Goal: Task Accomplishment & Management: Use online tool/utility

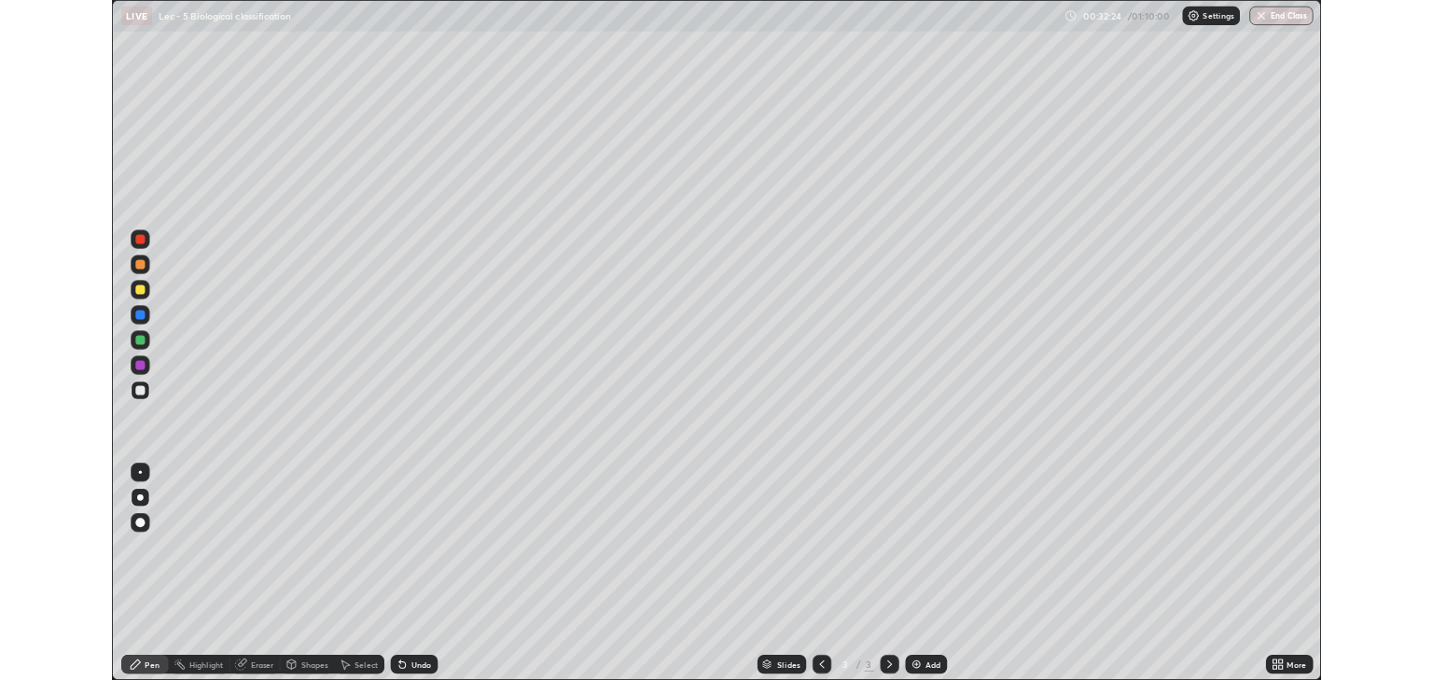
scroll to position [806, 1433]
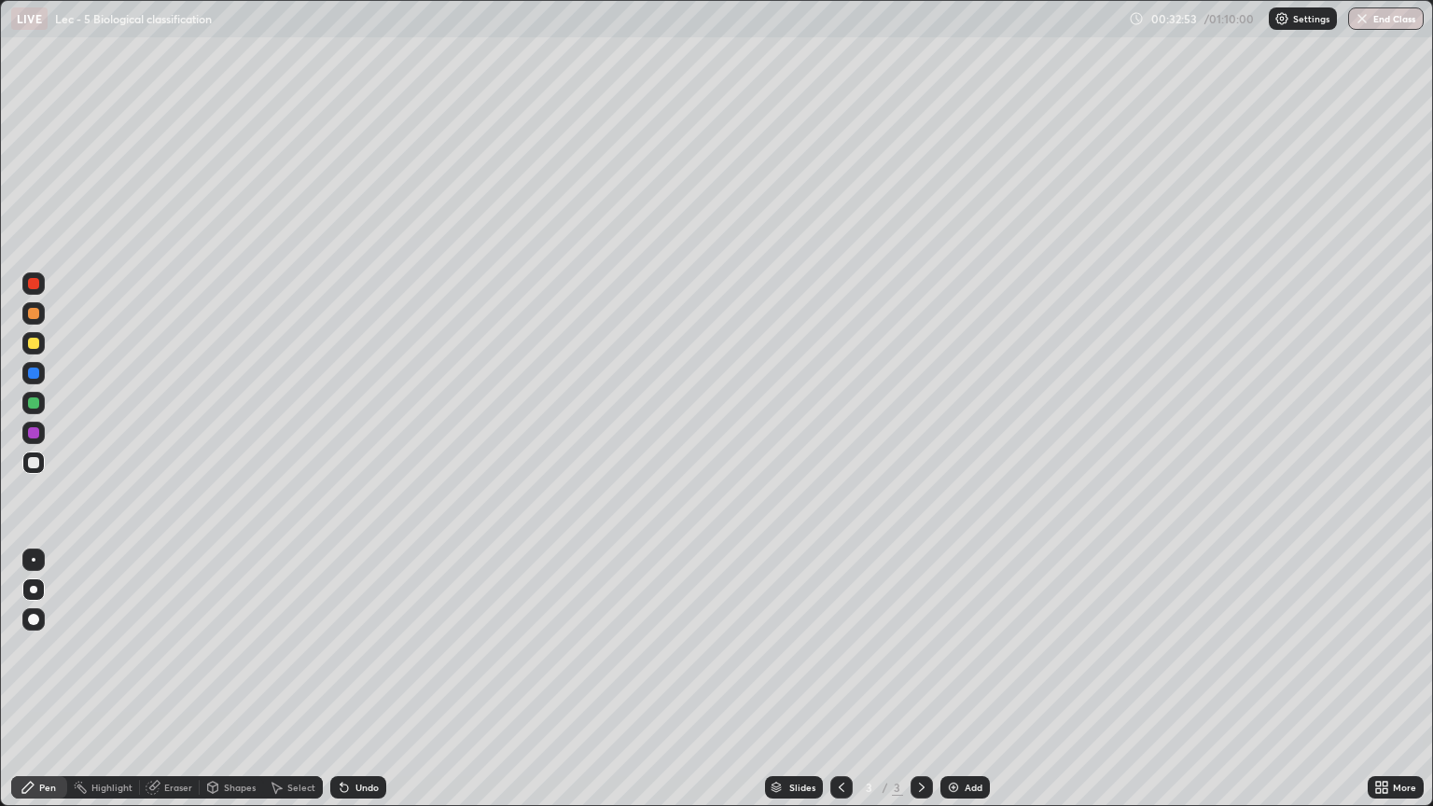
click at [1393, 679] on div "More" at bounding box center [1404, 787] width 23 height 9
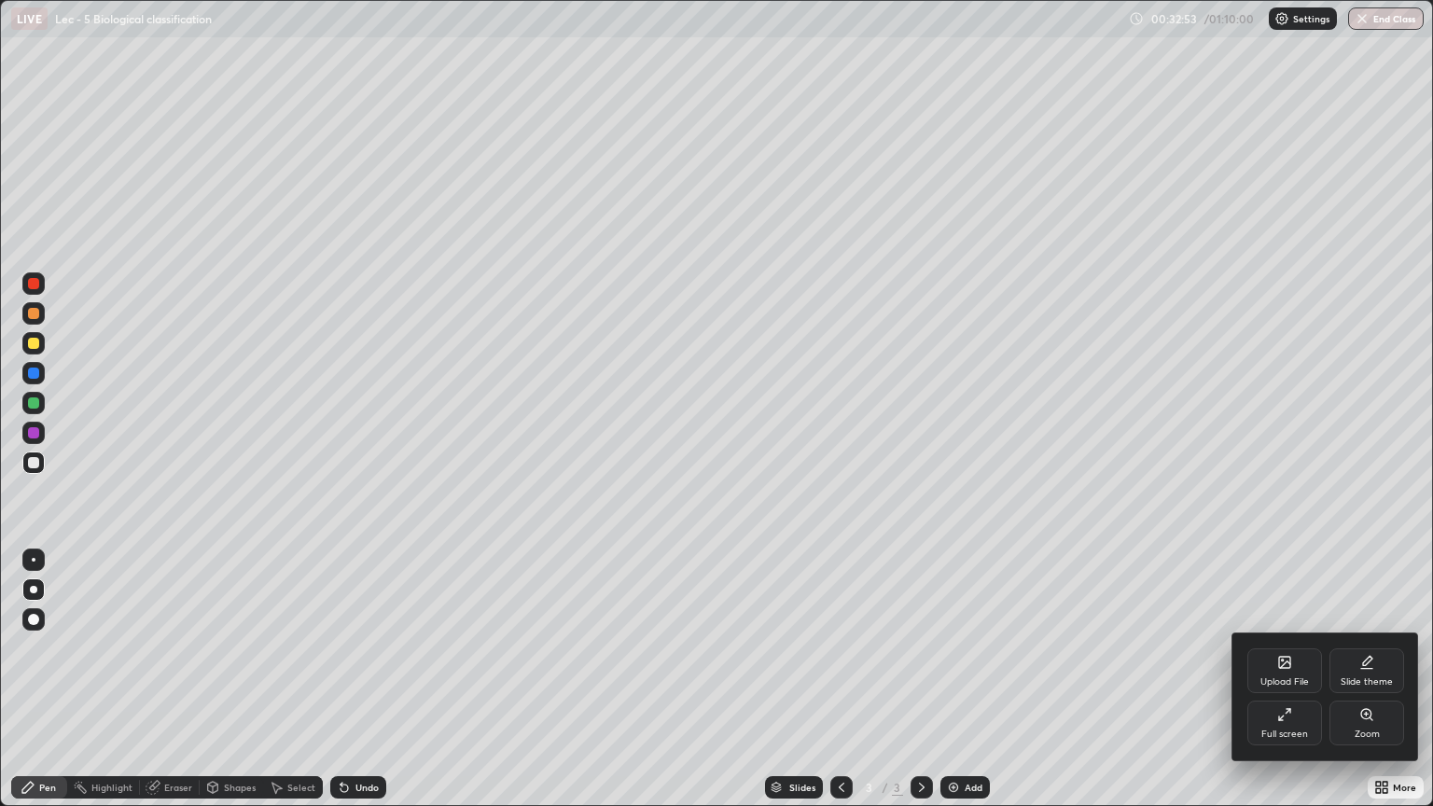
click at [1284, 679] on icon at bounding box center [1284, 714] width 15 height 15
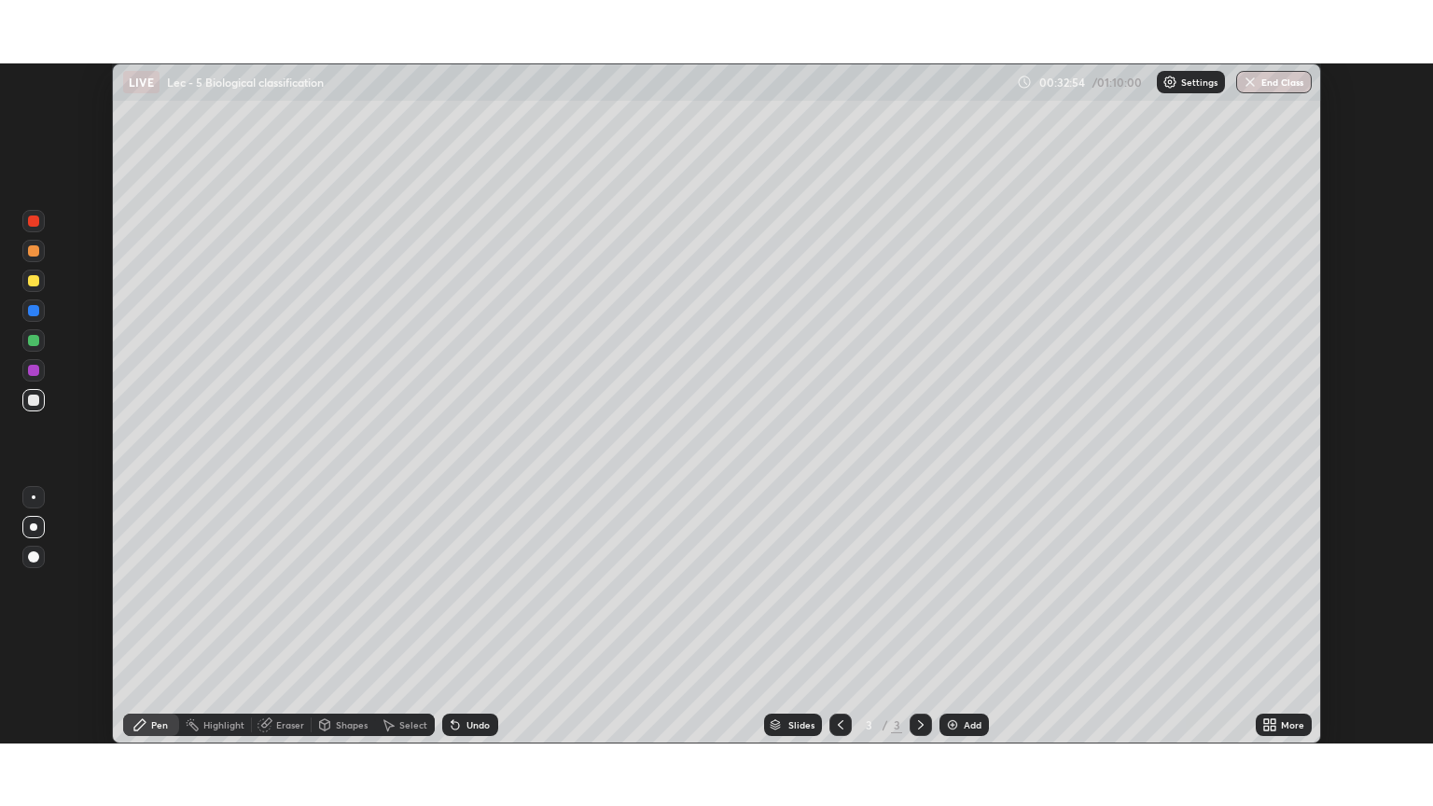
scroll to position [92610, 91858]
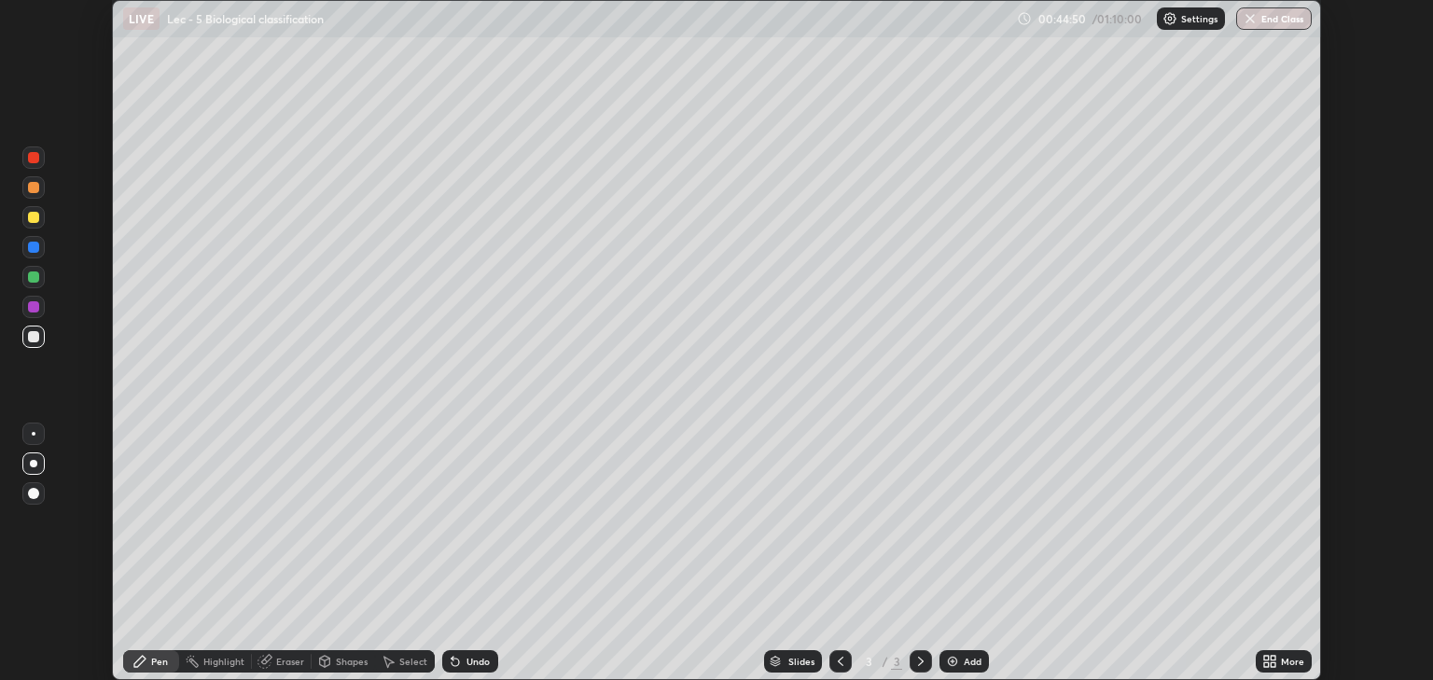
click at [408, 660] on div "Select" at bounding box center [413, 661] width 28 height 9
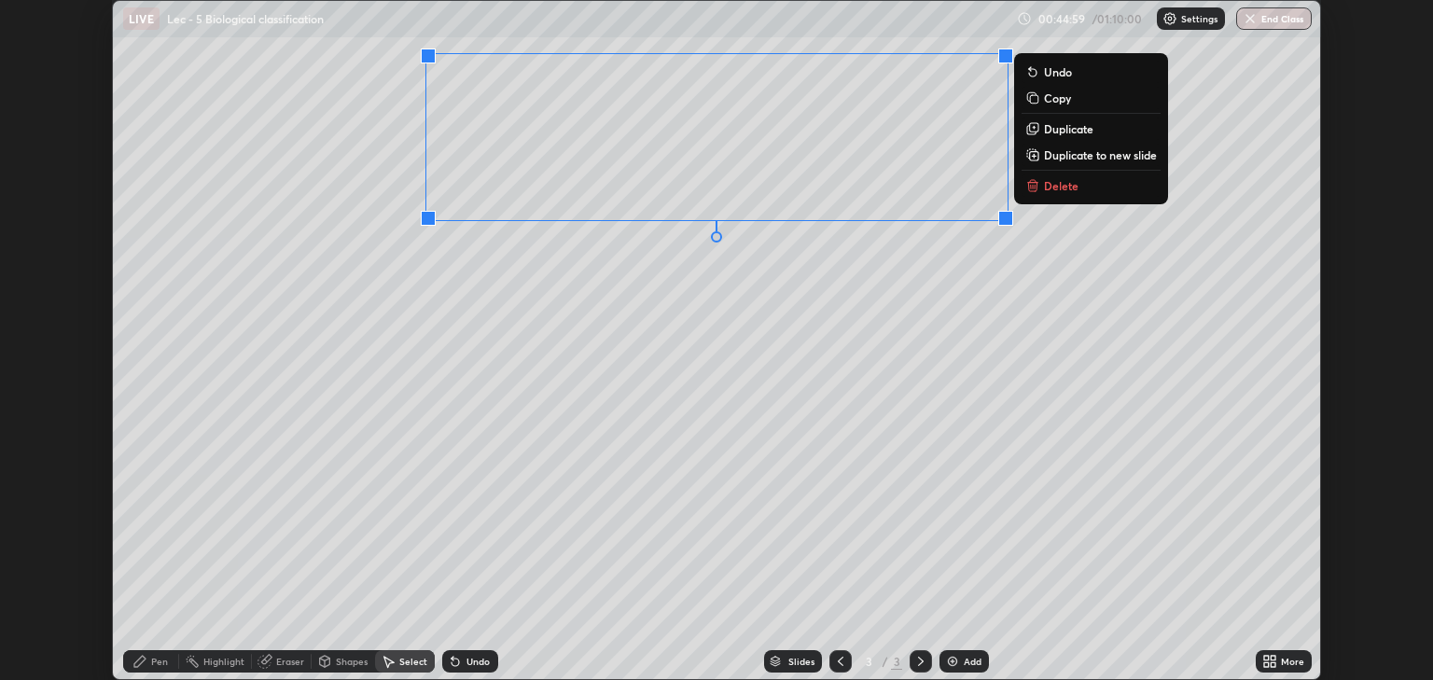
click at [1281, 663] on div "More" at bounding box center [1292, 661] width 23 height 9
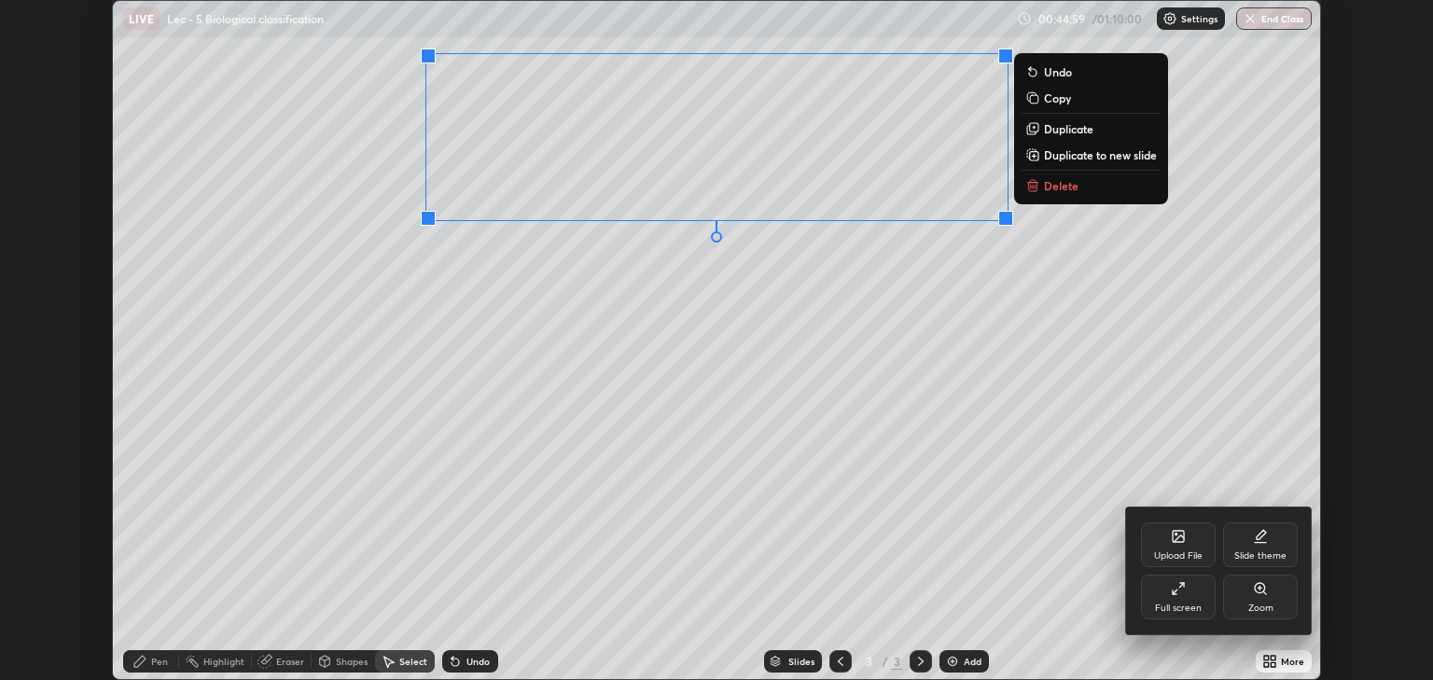
click at [1184, 595] on icon at bounding box center [1178, 588] width 15 height 15
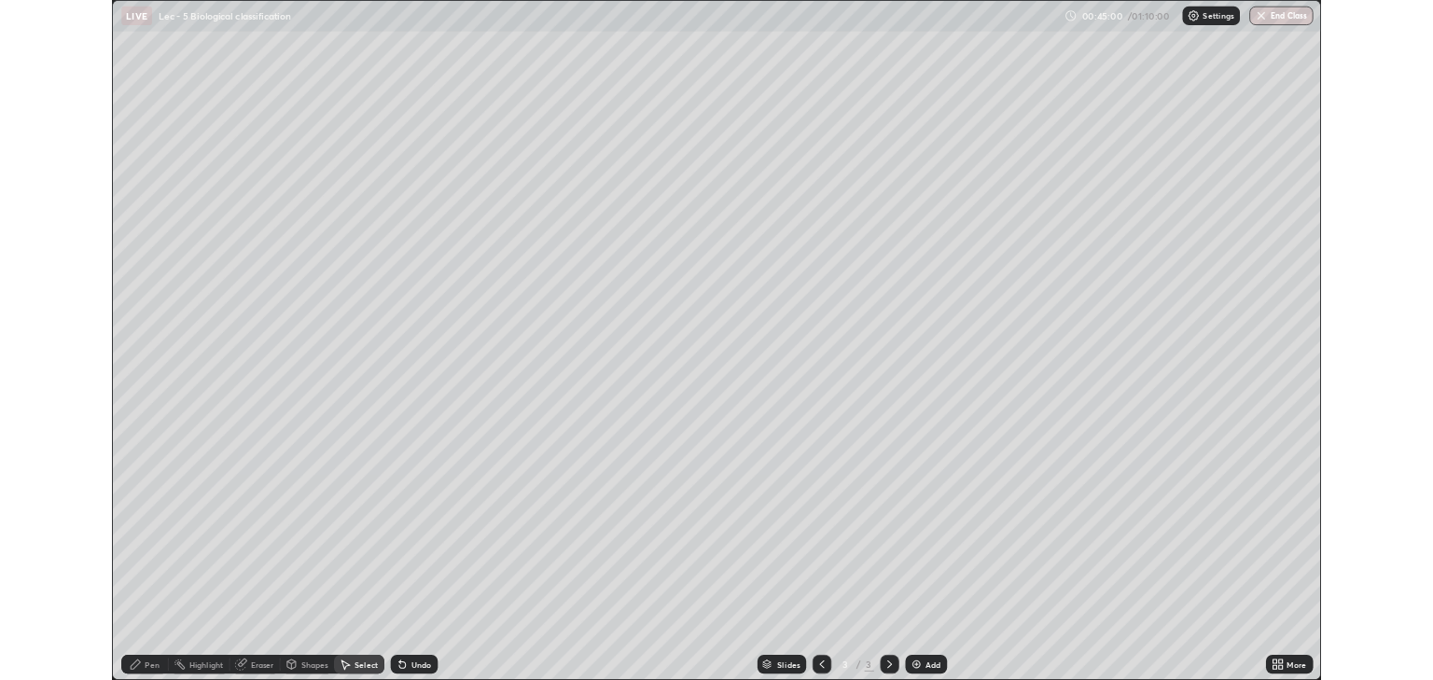
scroll to position [806, 1433]
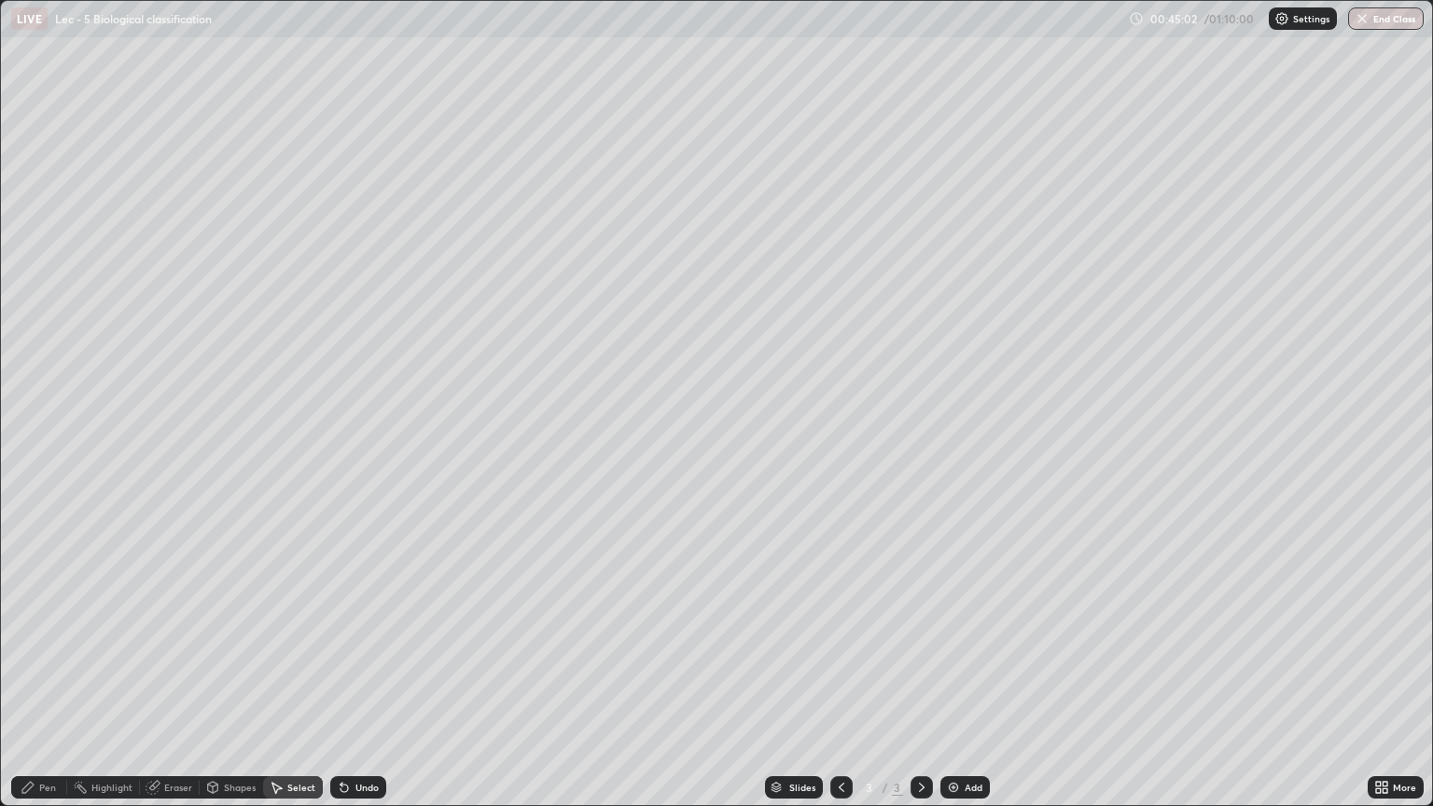
click at [38, 679] on div "Pen" at bounding box center [39, 787] width 56 height 22
click at [34, 589] on div at bounding box center [33, 589] width 7 height 7
click at [32, 336] on div at bounding box center [33, 343] width 22 height 22
click at [35, 465] on div at bounding box center [33, 462] width 11 height 11
click at [34, 463] on div at bounding box center [33, 462] width 11 height 11
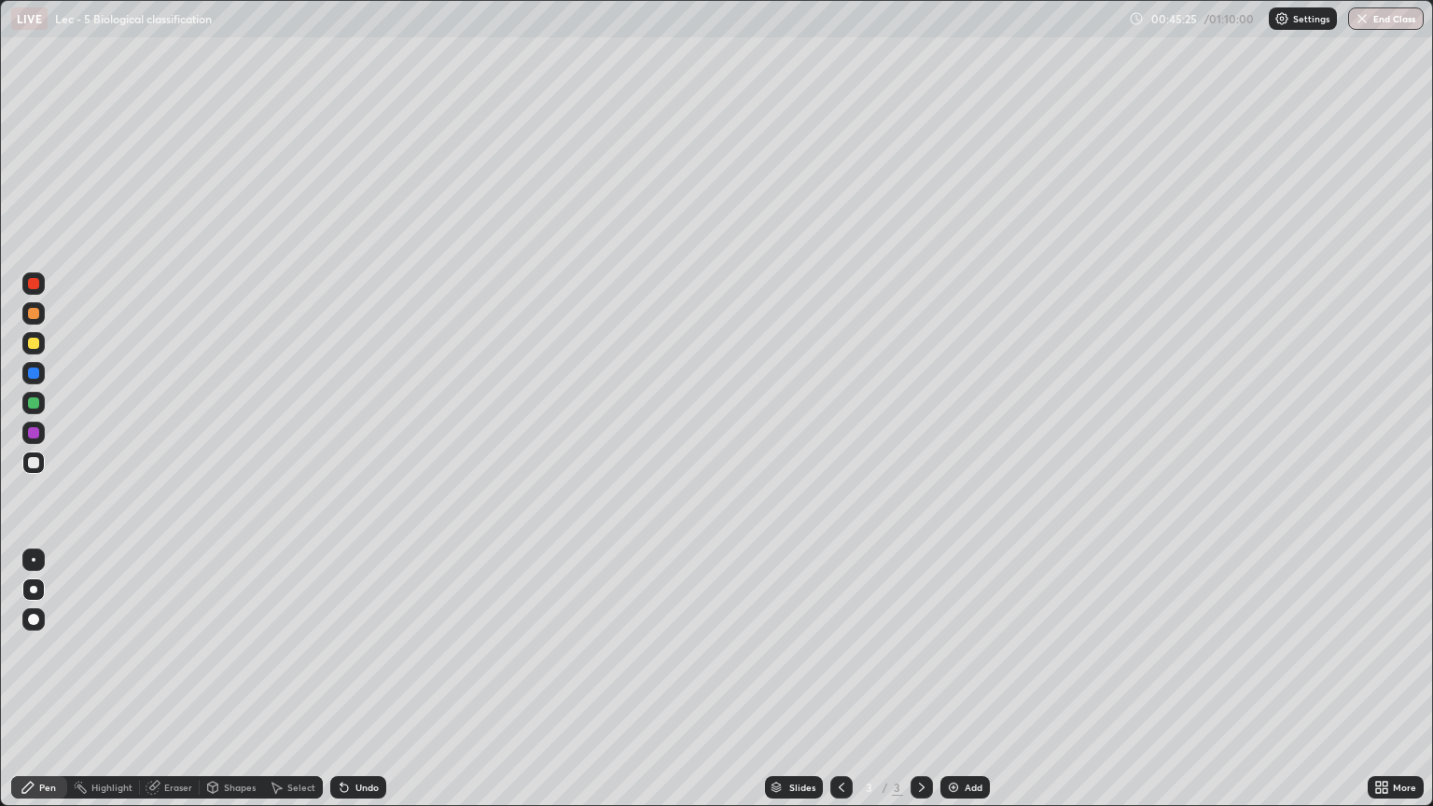
click at [108, 679] on div "Highlight" at bounding box center [103, 787] width 73 height 22
click at [33, 679] on div "Pen" at bounding box center [39, 787] width 56 height 22
click at [35, 466] on div at bounding box center [33, 462] width 11 height 11
click at [362, 679] on div "Undo" at bounding box center [366, 787] width 23 height 9
click at [350, 679] on div "Undo" at bounding box center [358, 787] width 56 height 22
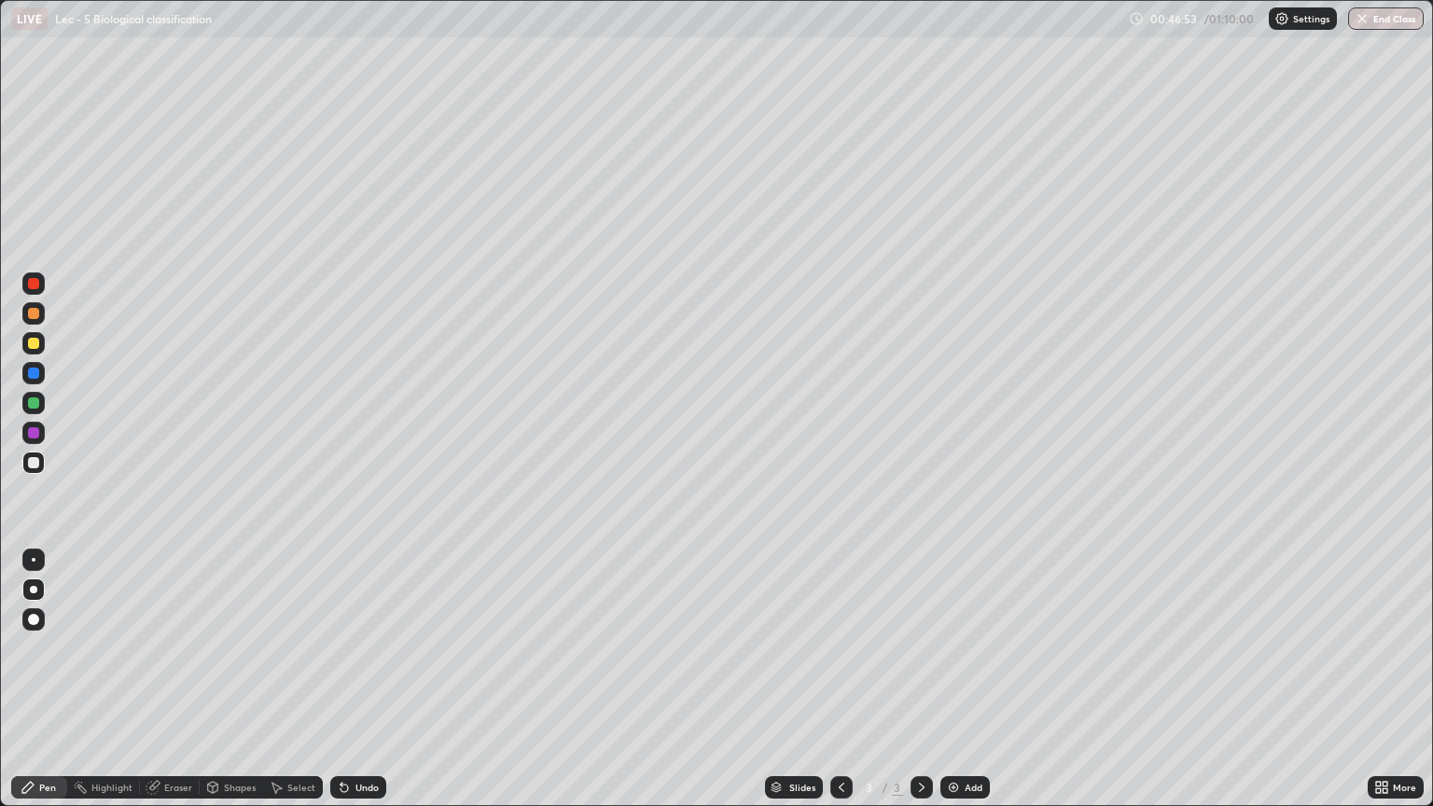
click at [1407, 679] on div "More" at bounding box center [1396, 787] width 56 height 22
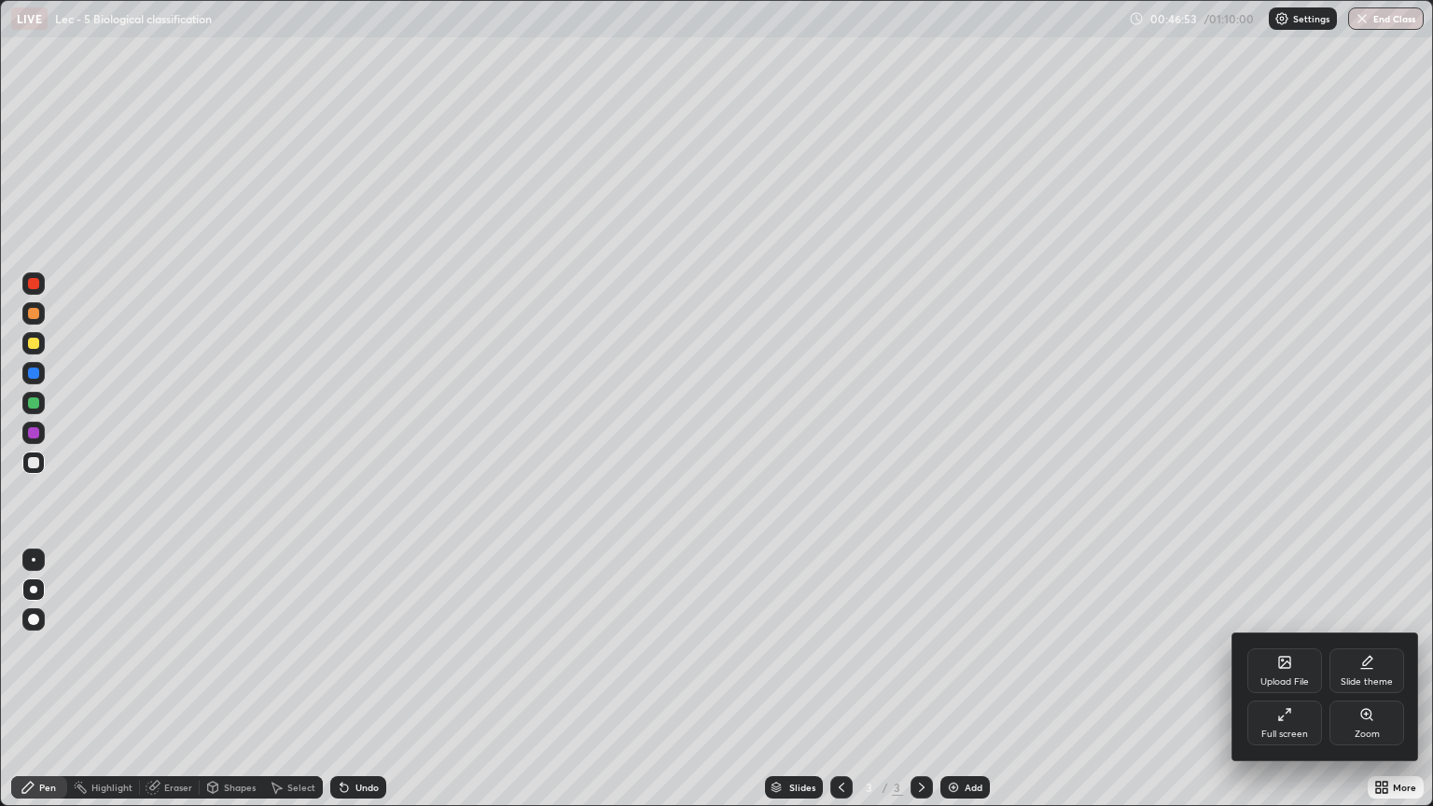
click at [1286, 679] on div "Full screen" at bounding box center [1284, 723] width 75 height 45
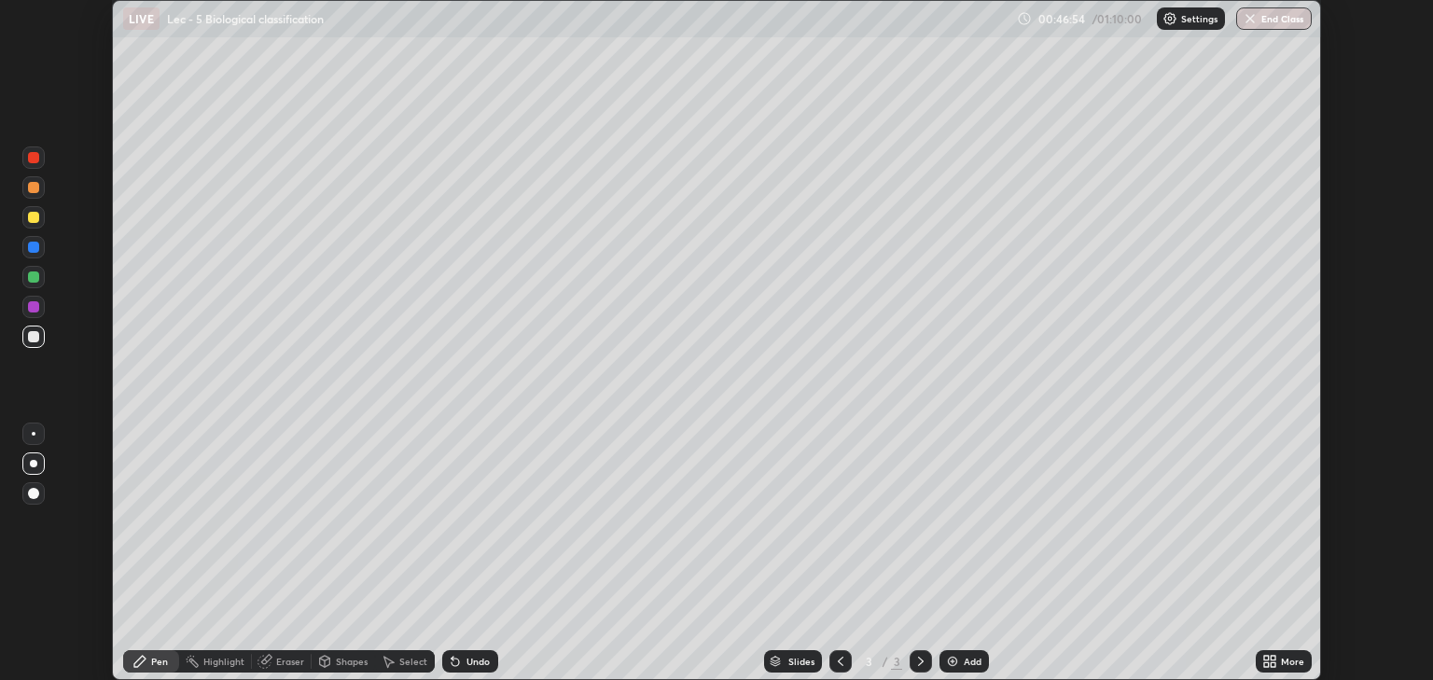
scroll to position [92610, 91858]
click at [38, 216] on div at bounding box center [33, 217] width 11 height 11
click at [285, 666] on div "Eraser" at bounding box center [290, 661] width 28 height 9
click at [156, 651] on div "Pen" at bounding box center [151, 661] width 56 height 22
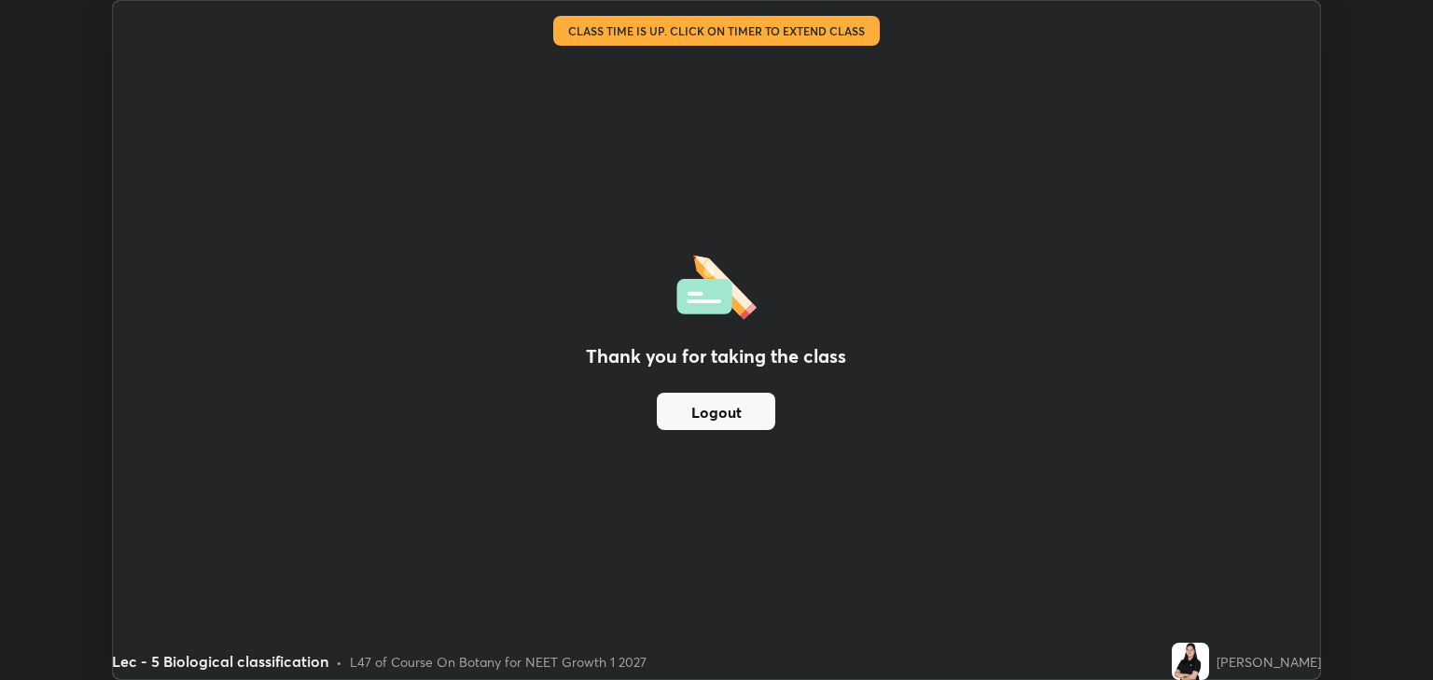
click at [514, 396] on div "Thank you for taking the class Logout" at bounding box center [716, 340] width 1207 height 678
click at [711, 418] on button "Logout" at bounding box center [716, 411] width 118 height 37
click at [697, 420] on button "Logout" at bounding box center [716, 411] width 118 height 37
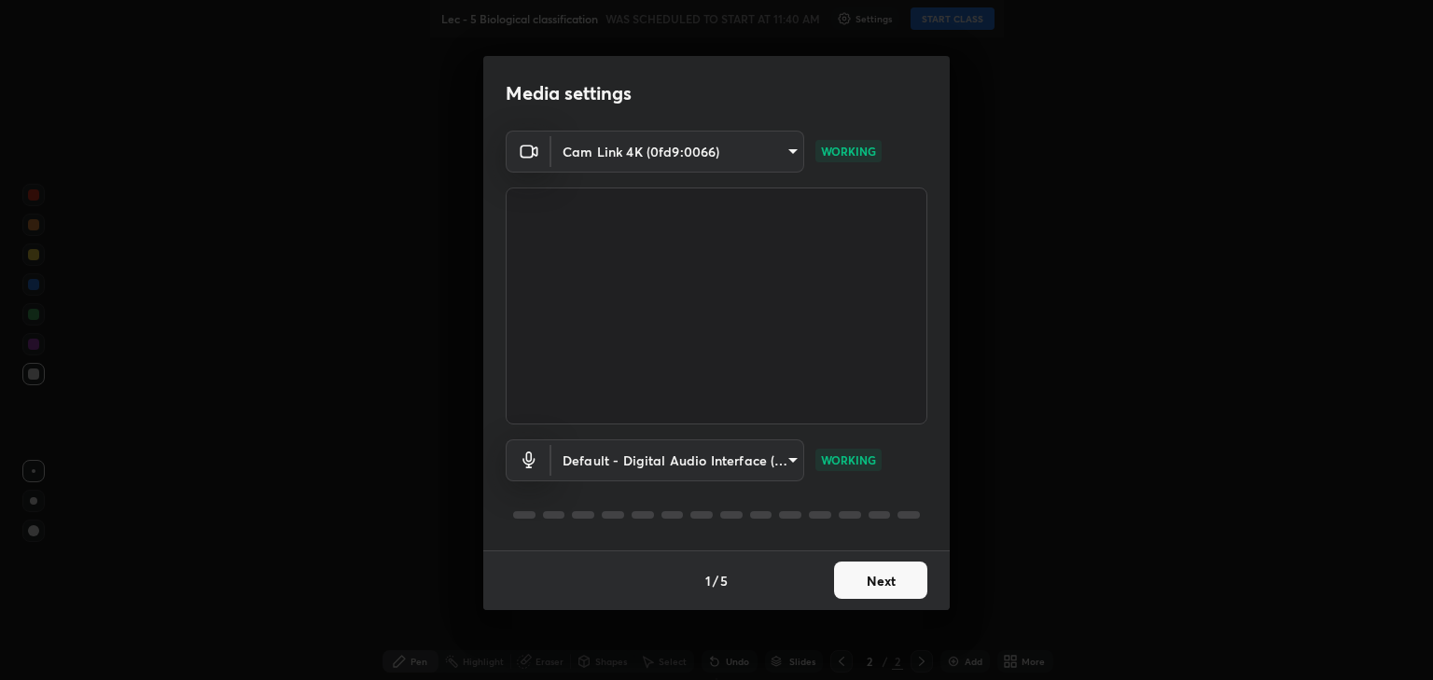
click at [857, 579] on button "Next" at bounding box center [880, 580] width 93 height 37
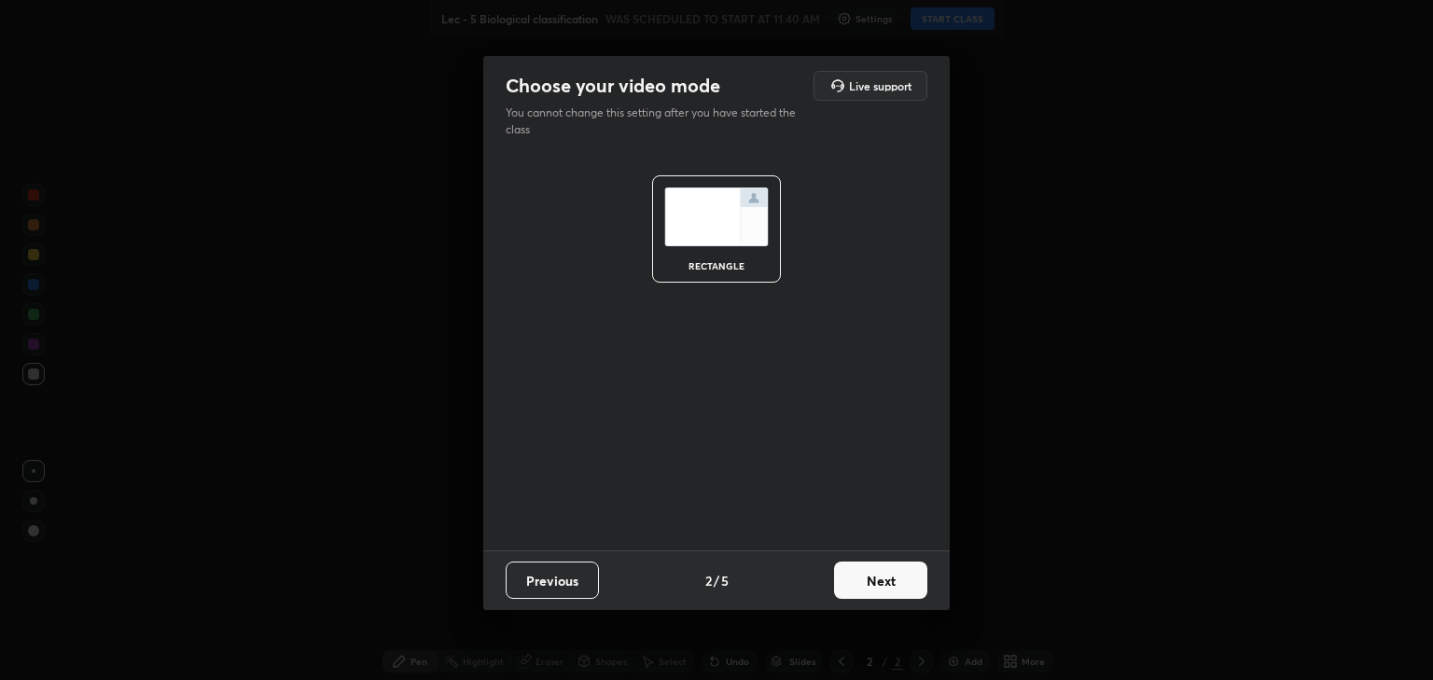
click at [863, 582] on button "Next" at bounding box center [880, 580] width 93 height 37
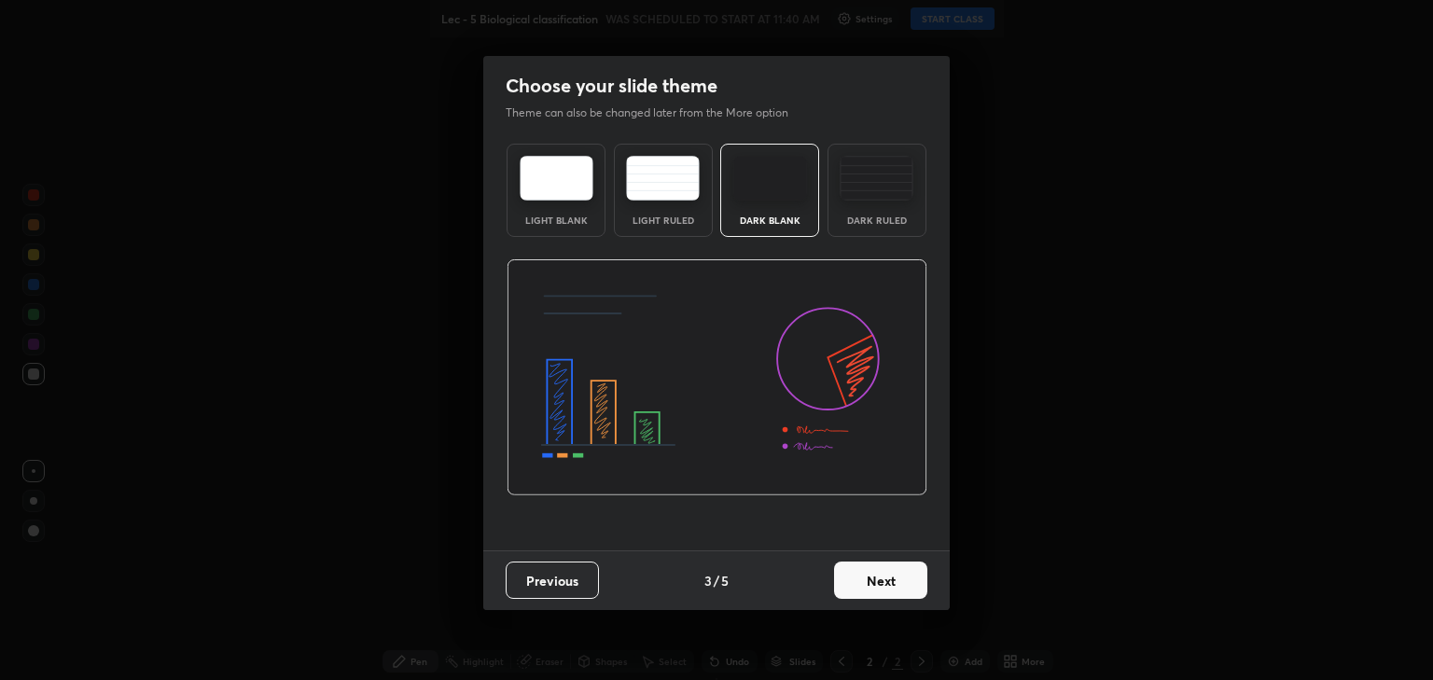
click at [875, 580] on button "Next" at bounding box center [880, 580] width 93 height 37
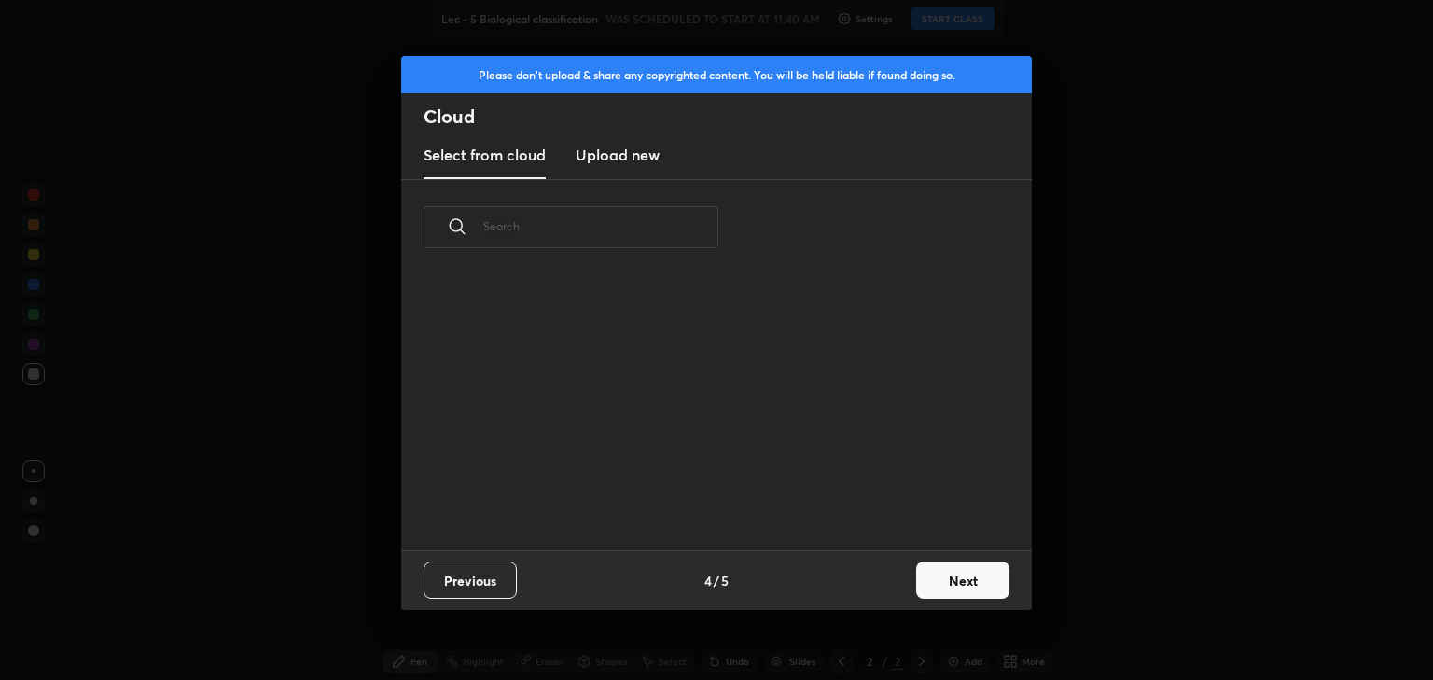
click at [874, 583] on div "Previous 4 / 5 Next" at bounding box center [716, 580] width 631 height 60
click at [937, 582] on button "Next" at bounding box center [962, 580] width 93 height 37
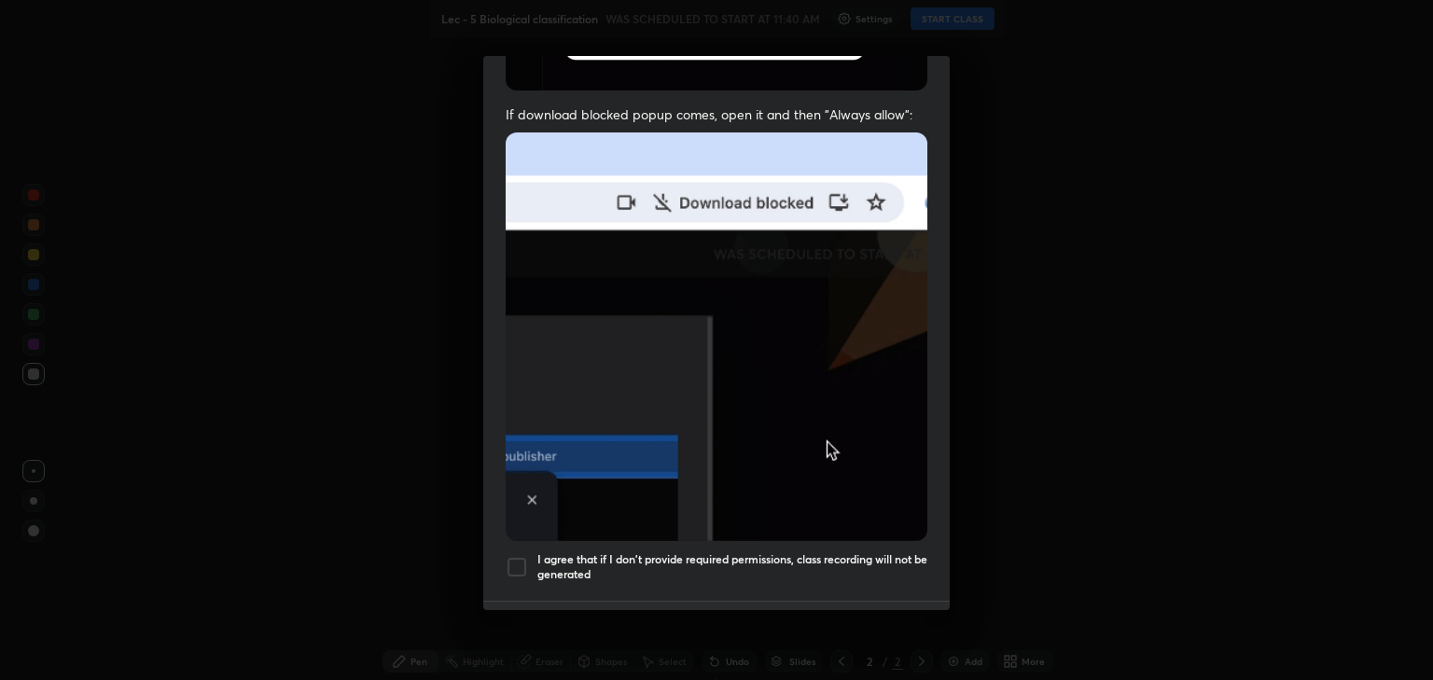
scroll to position [378, 0]
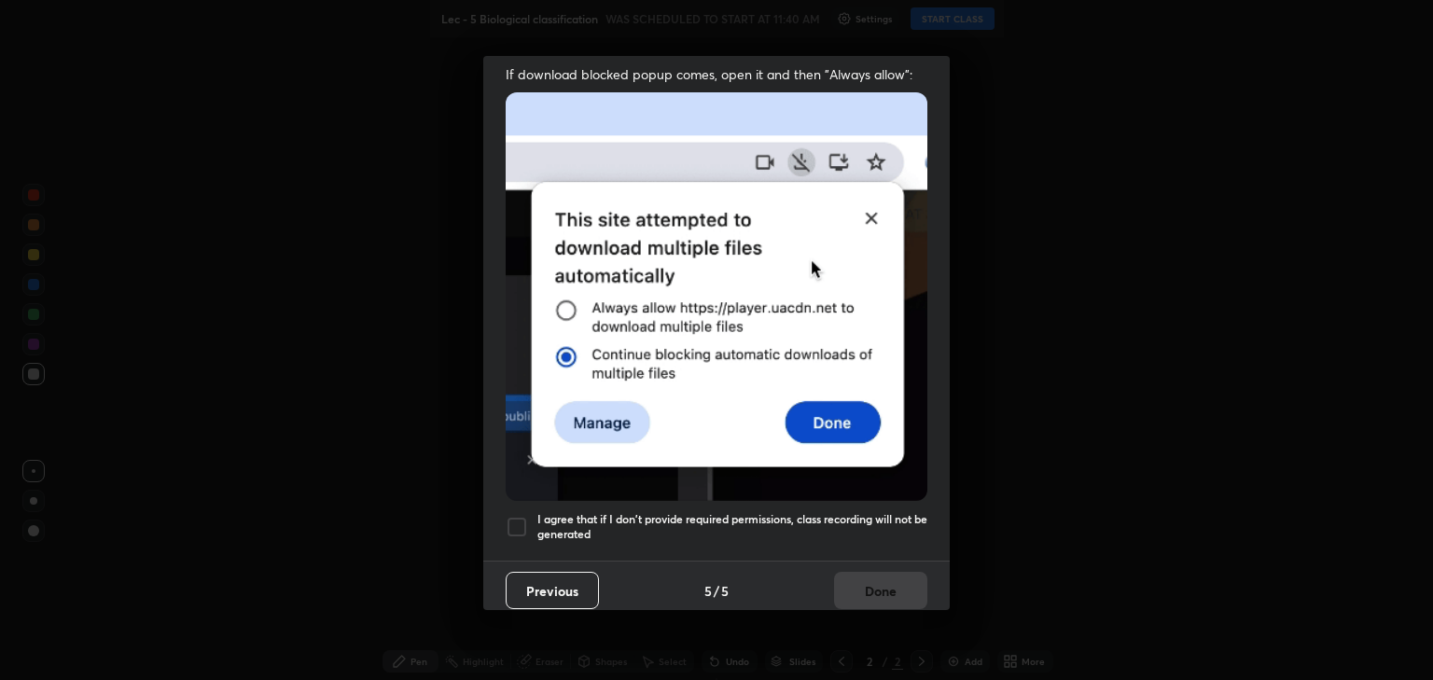
click at [525, 516] on div at bounding box center [517, 527] width 22 height 22
click at [869, 585] on button "Done" at bounding box center [880, 590] width 93 height 37
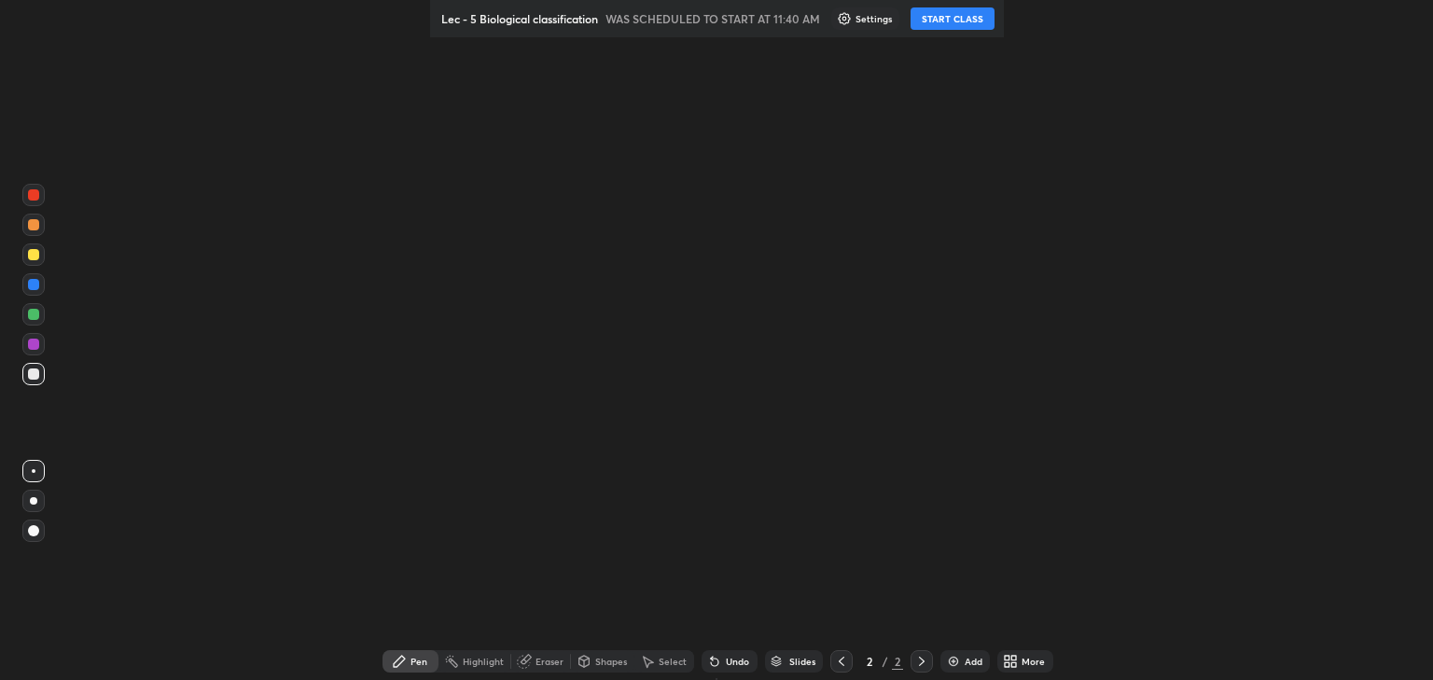
click at [928, 117] on div "Setting up your live class" at bounding box center [716, 340] width 1433 height 680
click at [950, 21] on button "START CLASS" at bounding box center [953, 18] width 84 height 22
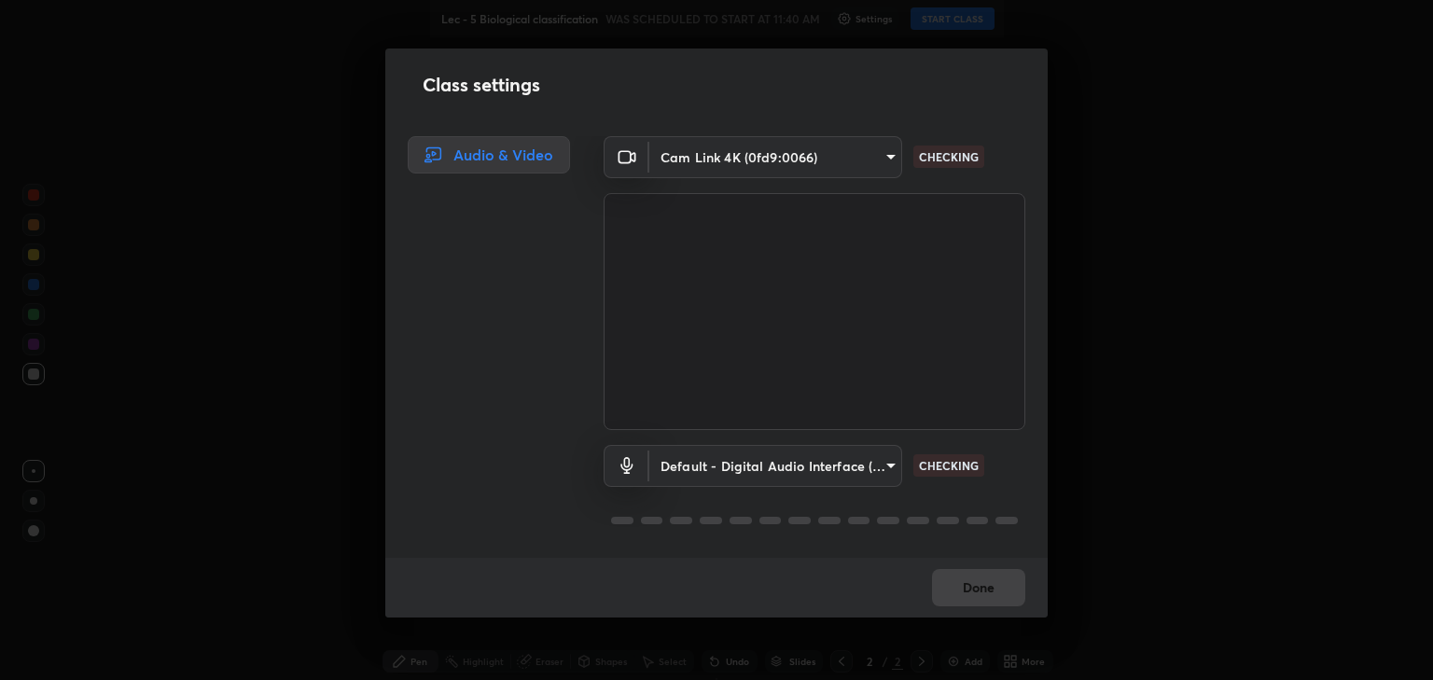
click at [1113, 512] on div "Class settings Audio & Video Cam Link 4K (0fd9:0066) 6889e5757fad77820649456bc3…" at bounding box center [716, 340] width 1433 height 680
click at [1069, 470] on div "Class settings Audio & Video Cam Link 4K (0fd9:0066) 6889e5757fad77820649456bc3…" at bounding box center [716, 340] width 1433 height 680
click at [1060, 429] on div "Class settings Audio & Video Cam Link 4K (0fd9:0066) 6889e5757fad77820649456bc3…" at bounding box center [716, 340] width 1433 height 680
